Goal: Task Accomplishment & Management: Use online tool/utility

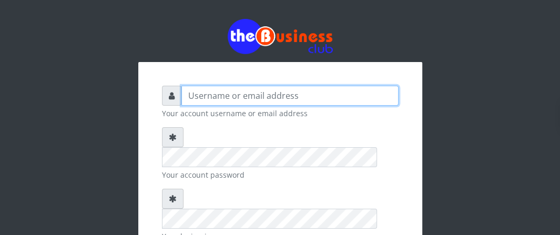
type input "Boboyen"
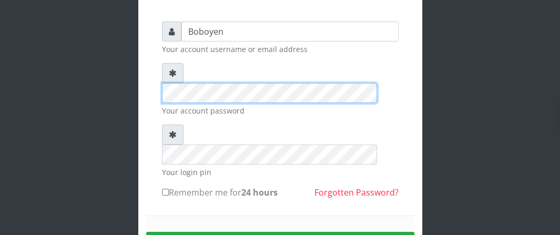
scroll to position [105, 0]
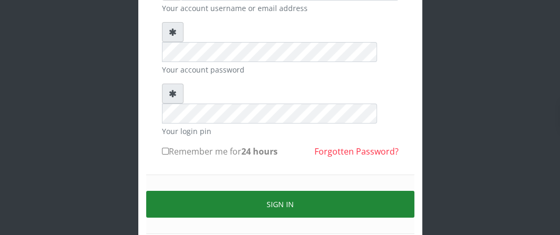
click at [219, 191] on button "Sign in" at bounding box center [280, 204] width 268 height 27
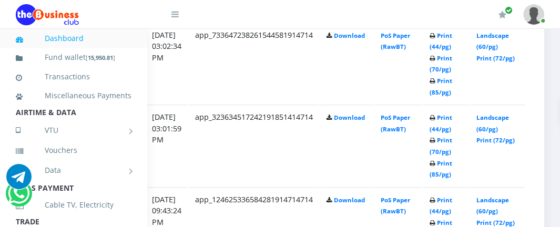
scroll to position [630, 210]
